Goal: Navigation & Orientation: Find specific page/section

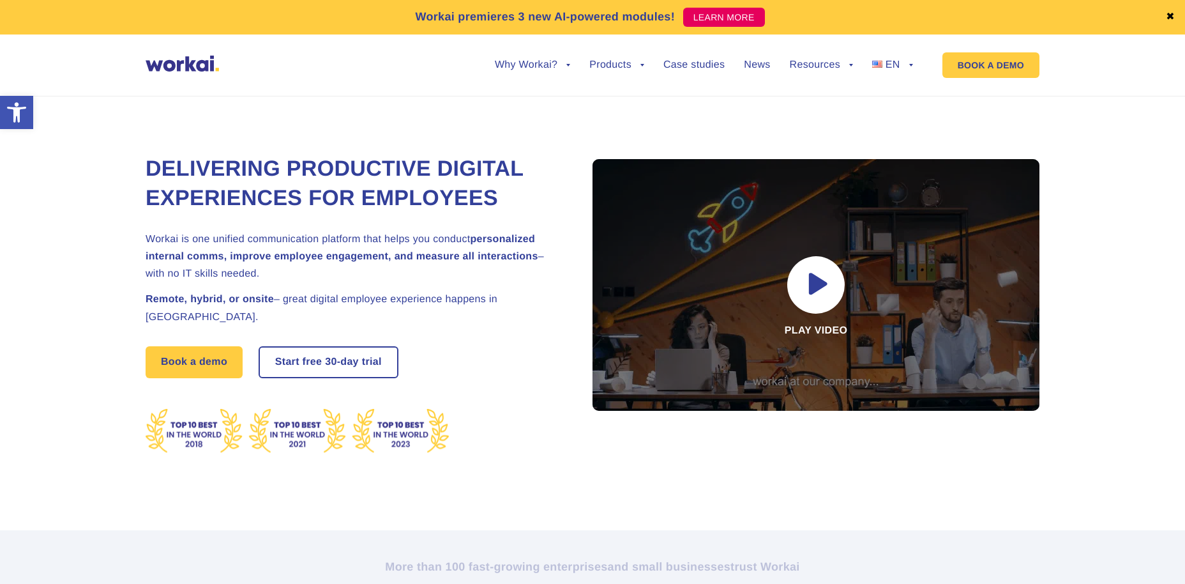
click at [1096, 123] on div "Delivering Productive Digital Experiences for Employees Workai is one unified c…" at bounding box center [593, 298] width 1160 height 463
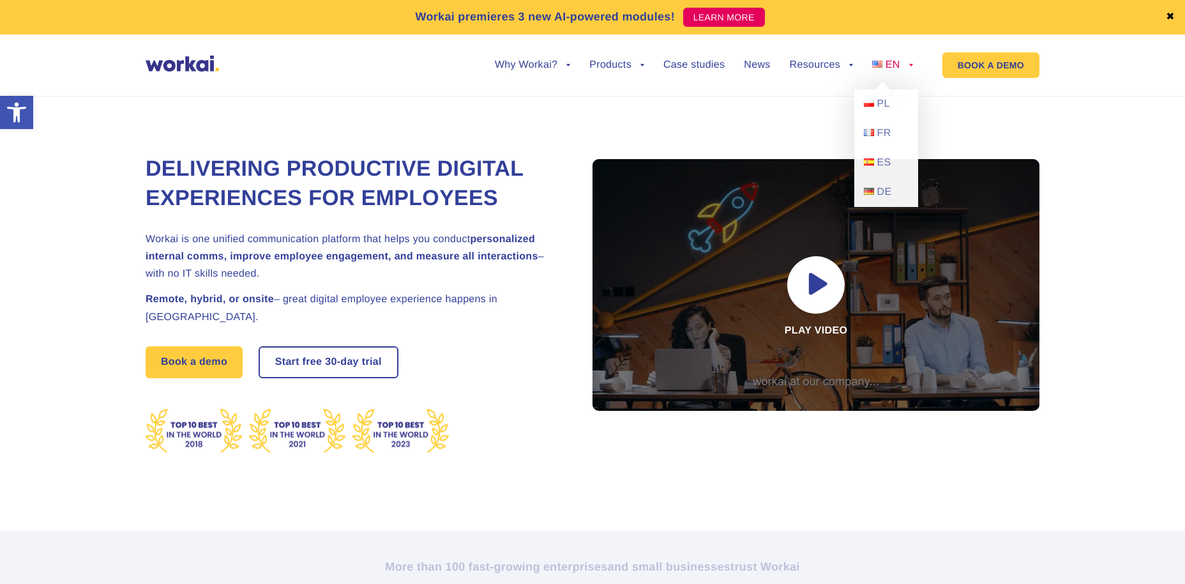
click at [893, 68] on span "EN" at bounding box center [893, 64] width 15 height 11
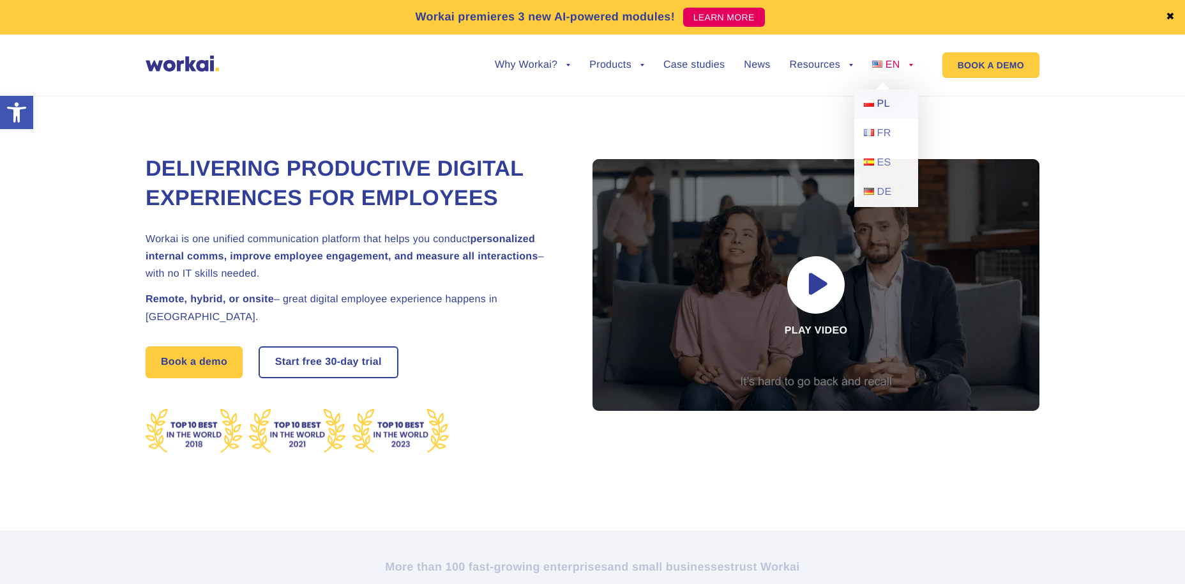
click at [883, 102] on span "PL" at bounding box center [884, 103] width 13 height 11
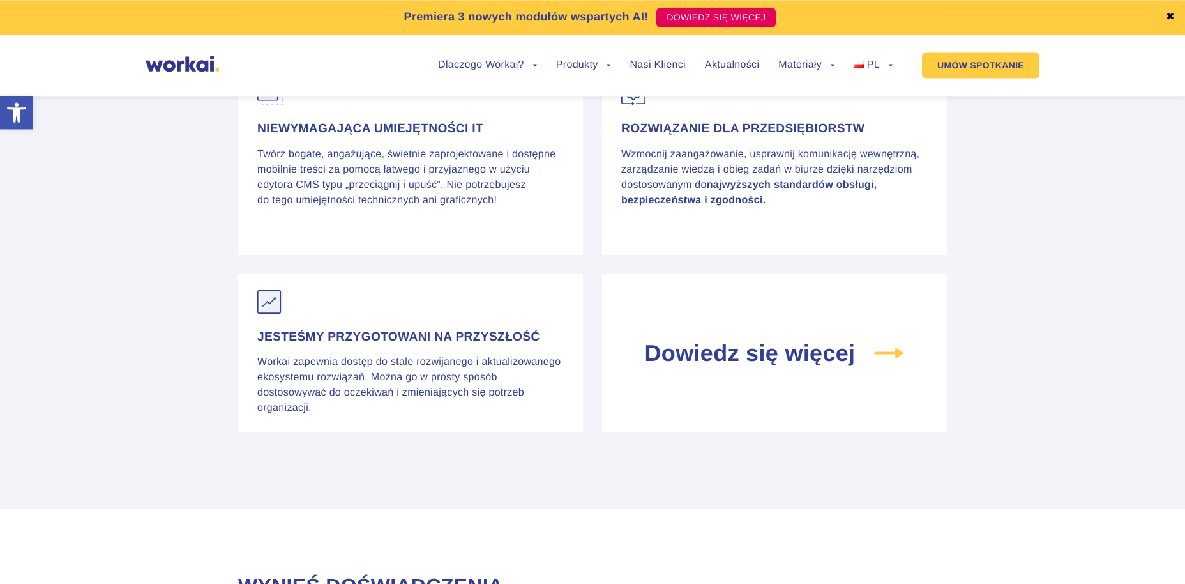
scroll to position [5146, 0]
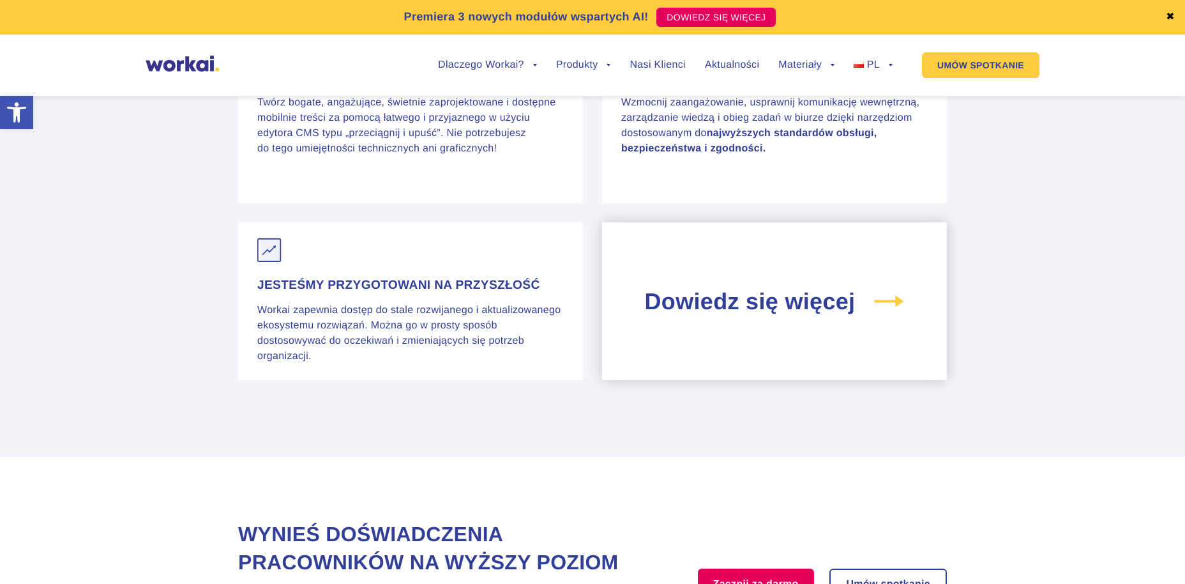
click at [805, 330] on div "Dowiedz się więcej" at bounding box center [774, 301] width 345 height 158
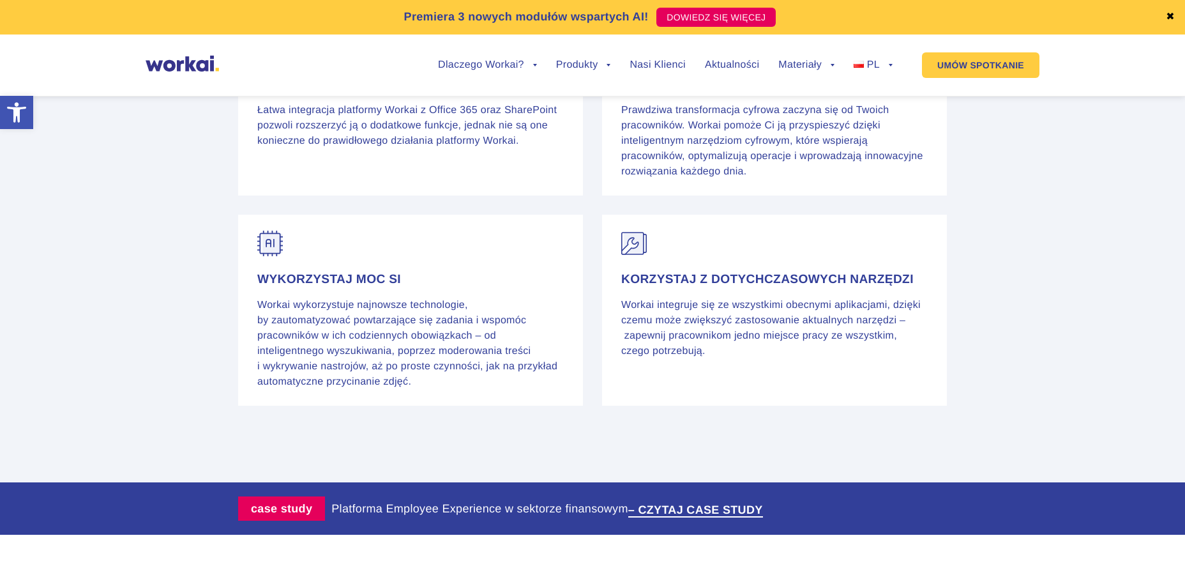
scroll to position [2215, 0]
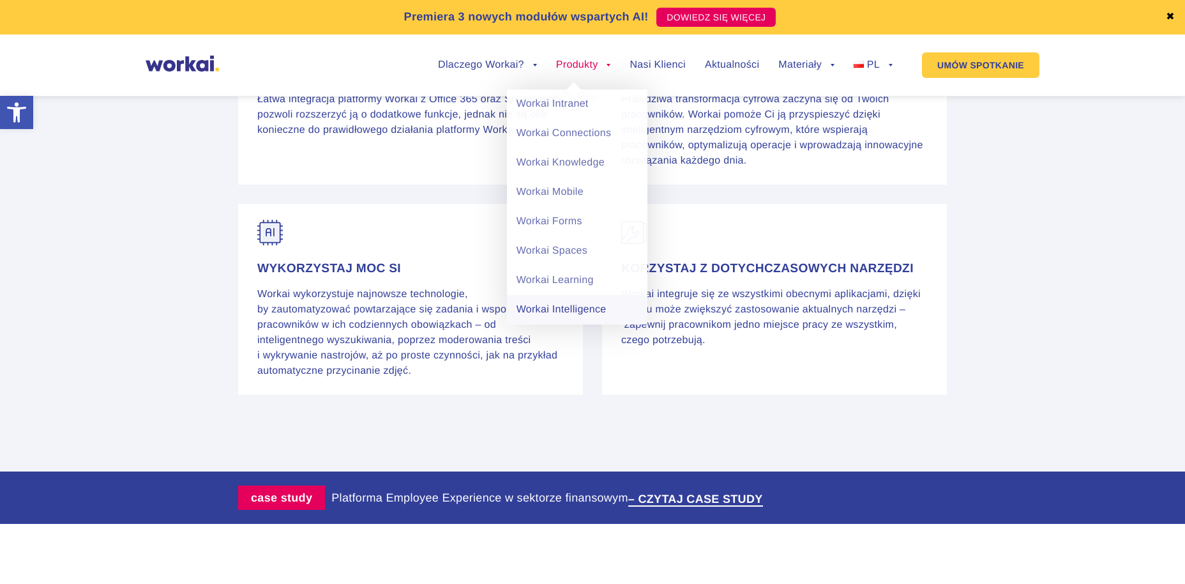
click at [574, 301] on link "Workai Intelligence" at bounding box center [577, 309] width 141 height 29
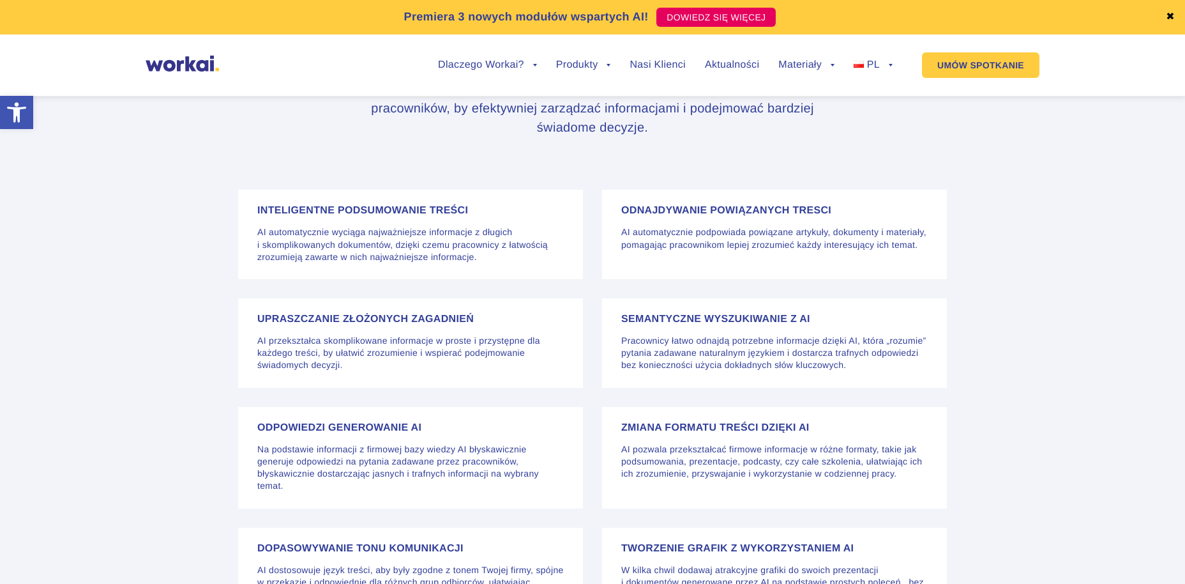
scroll to position [2997, 0]
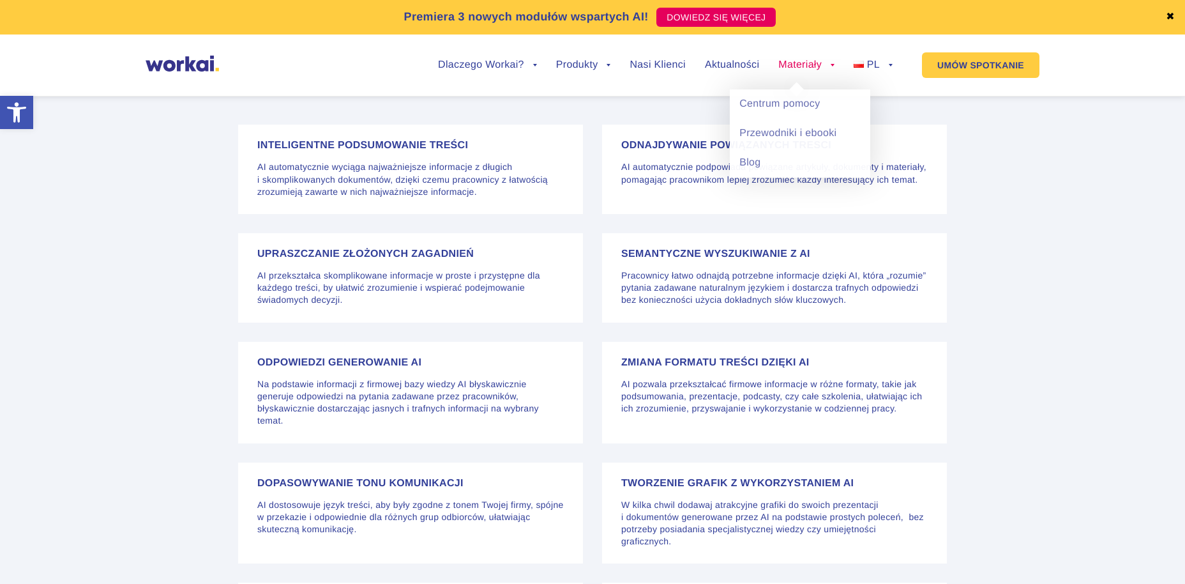
click at [791, 66] on link "Materiały" at bounding box center [807, 65] width 56 height 10
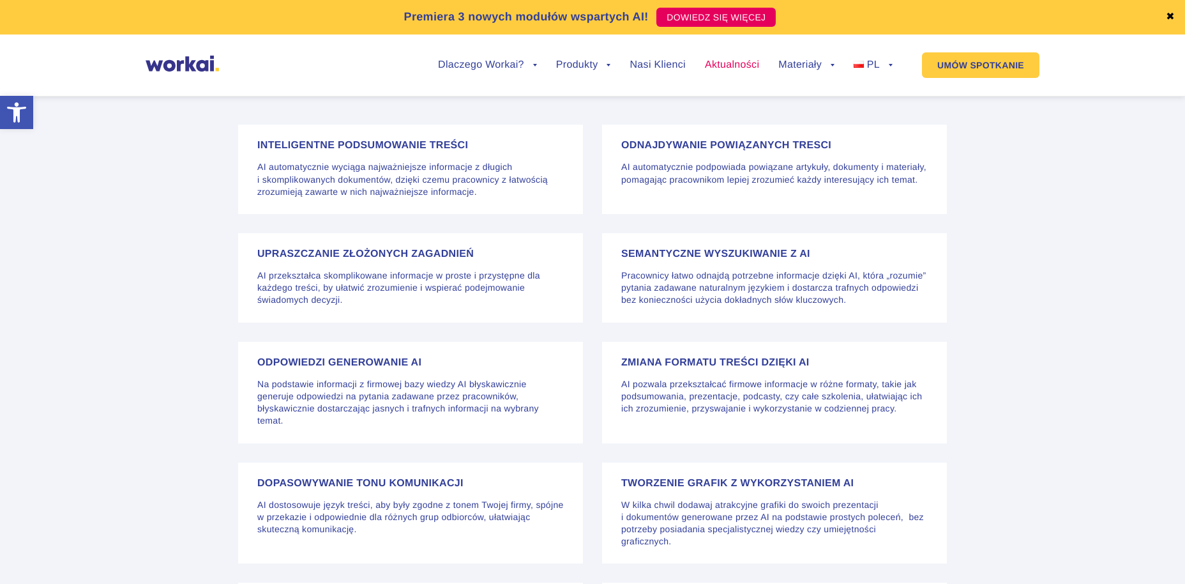
click at [740, 64] on link "Aktualności" at bounding box center [732, 65] width 54 height 10
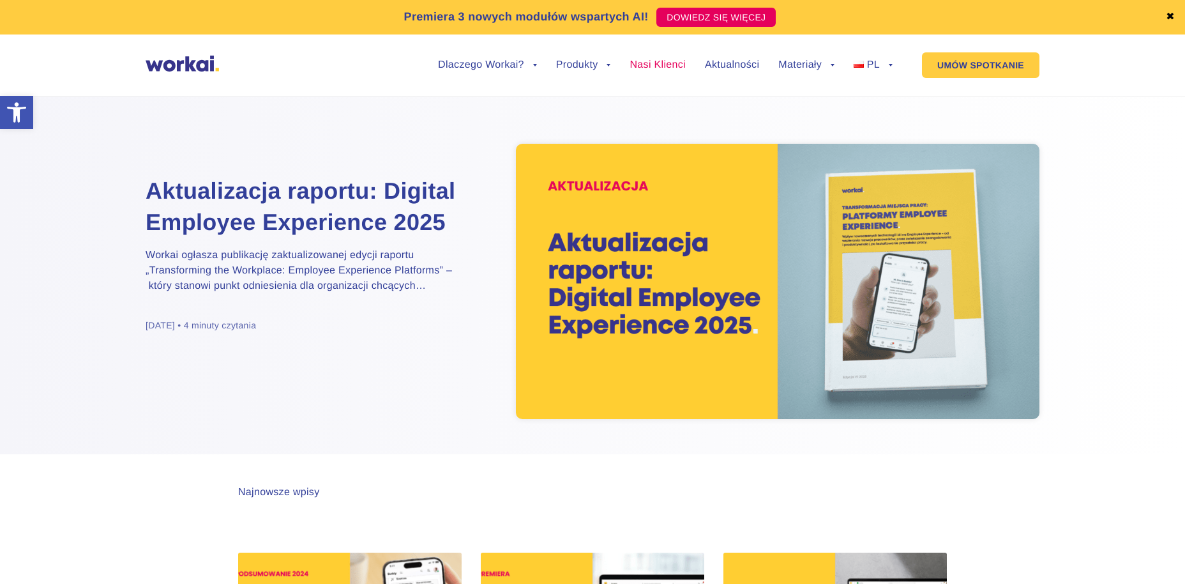
click at [665, 68] on link "Nasi Klienci" at bounding box center [658, 65] width 56 height 10
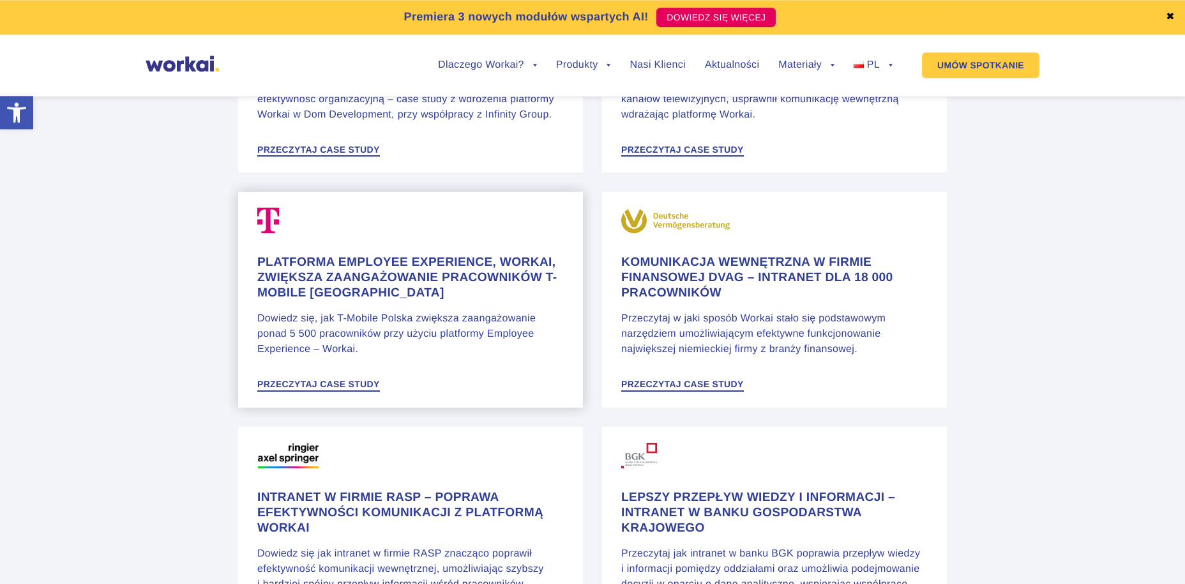
scroll to position [1368, 0]
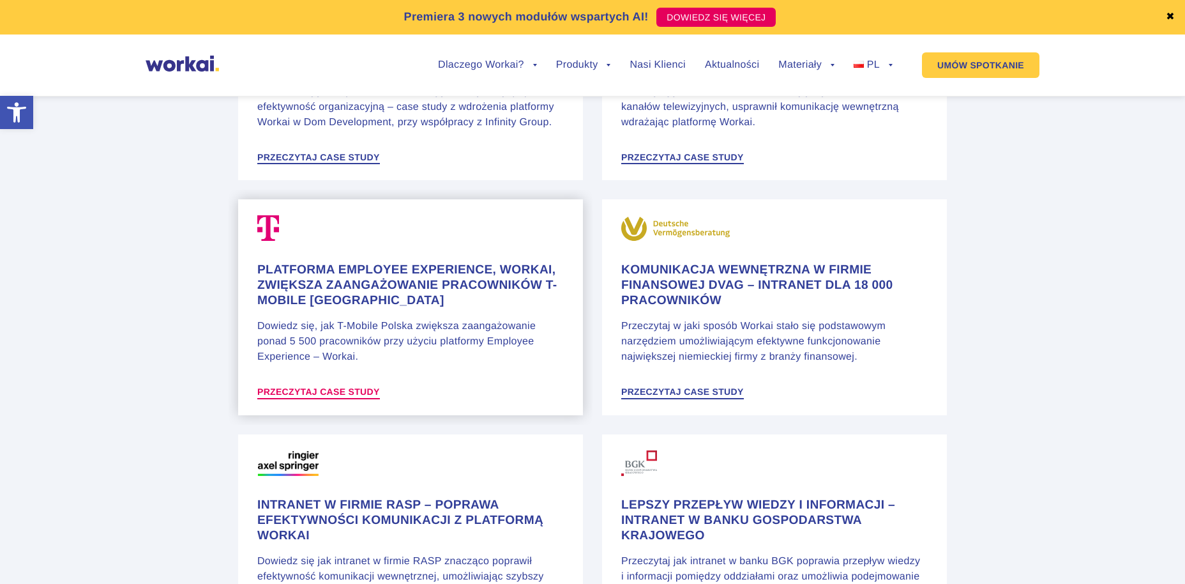
click at [365, 387] on span "Przeczytaj case study" at bounding box center [318, 391] width 123 height 9
